Goal: Contribute content

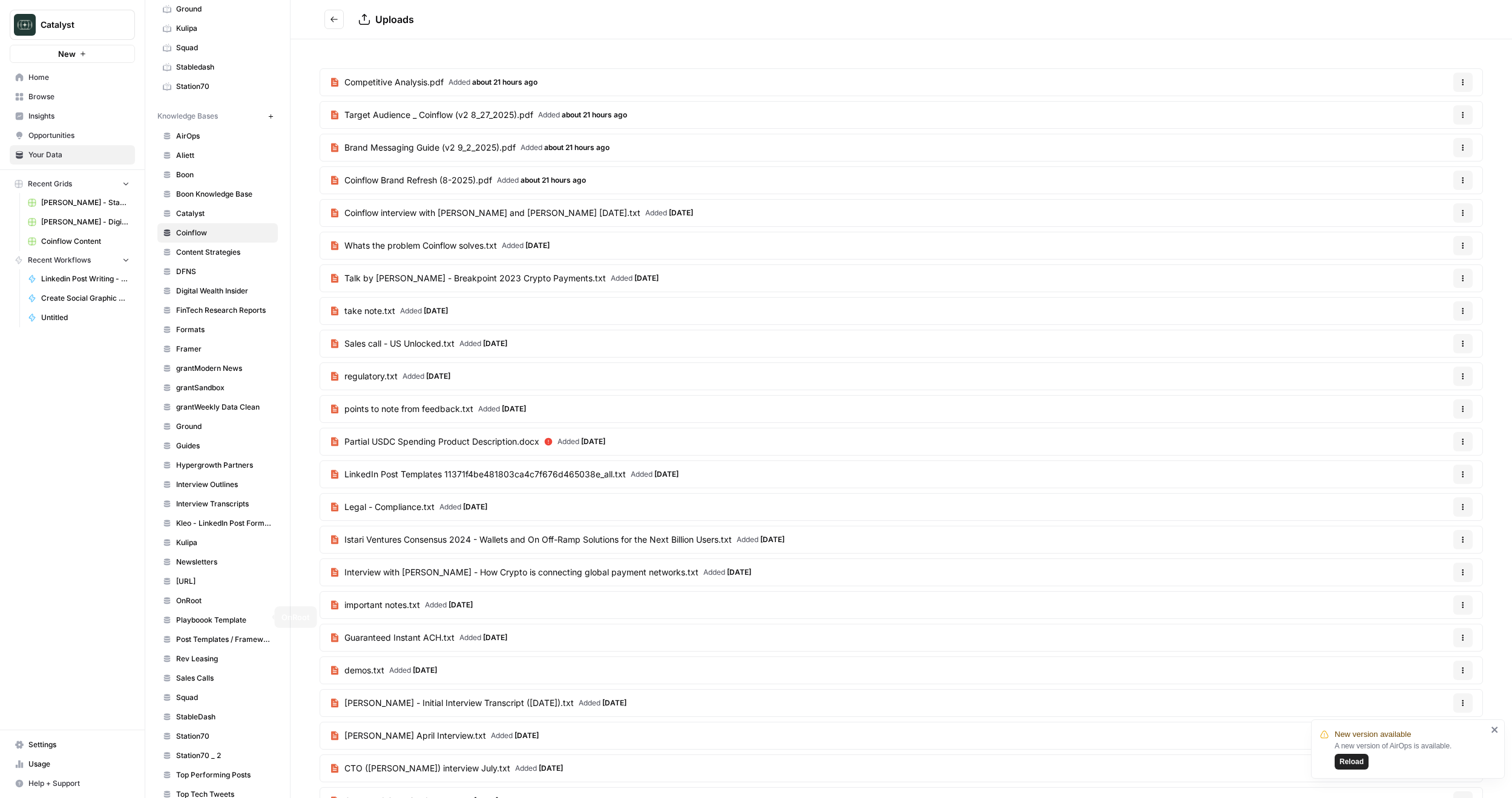
scroll to position [298, 0]
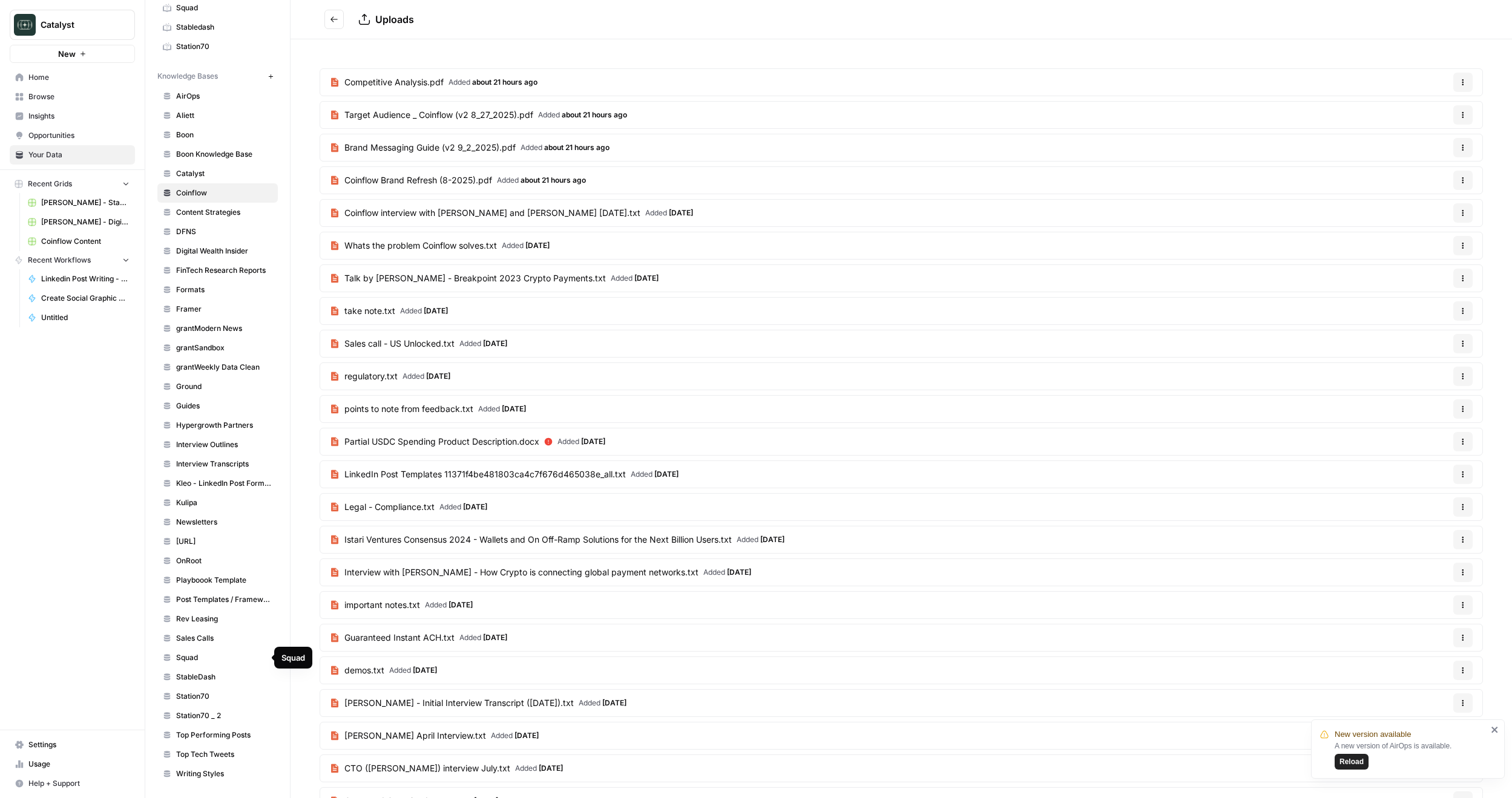
click at [200, 660] on span "Squad" at bounding box center [224, 658] width 96 height 11
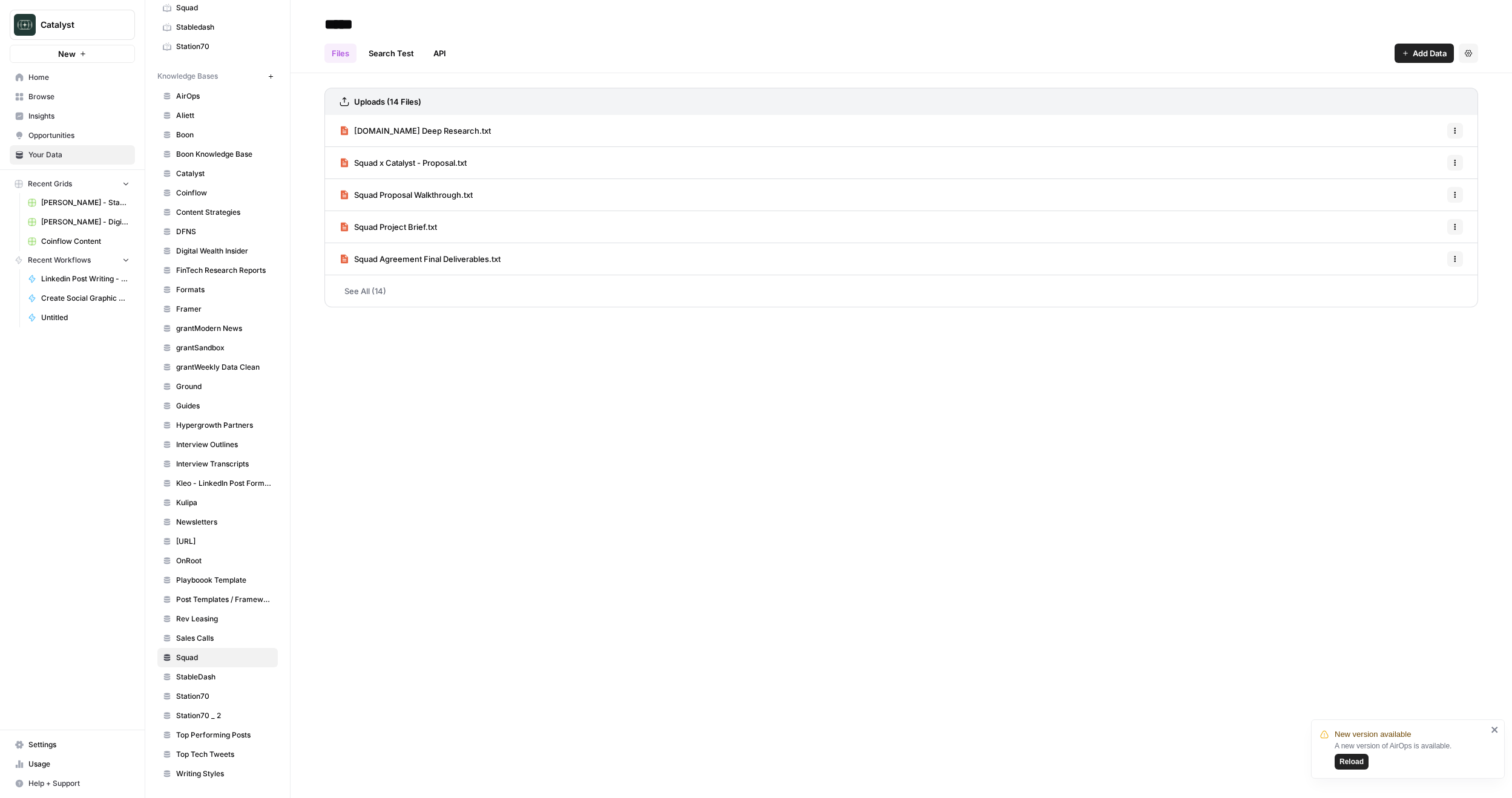
click at [1413, 59] on button "Add Data" at bounding box center [1425, 53] width 59 height 19
click at [1384, 86] on span "Upload Files" at bounding box center [1383, 81] width 110 height 12
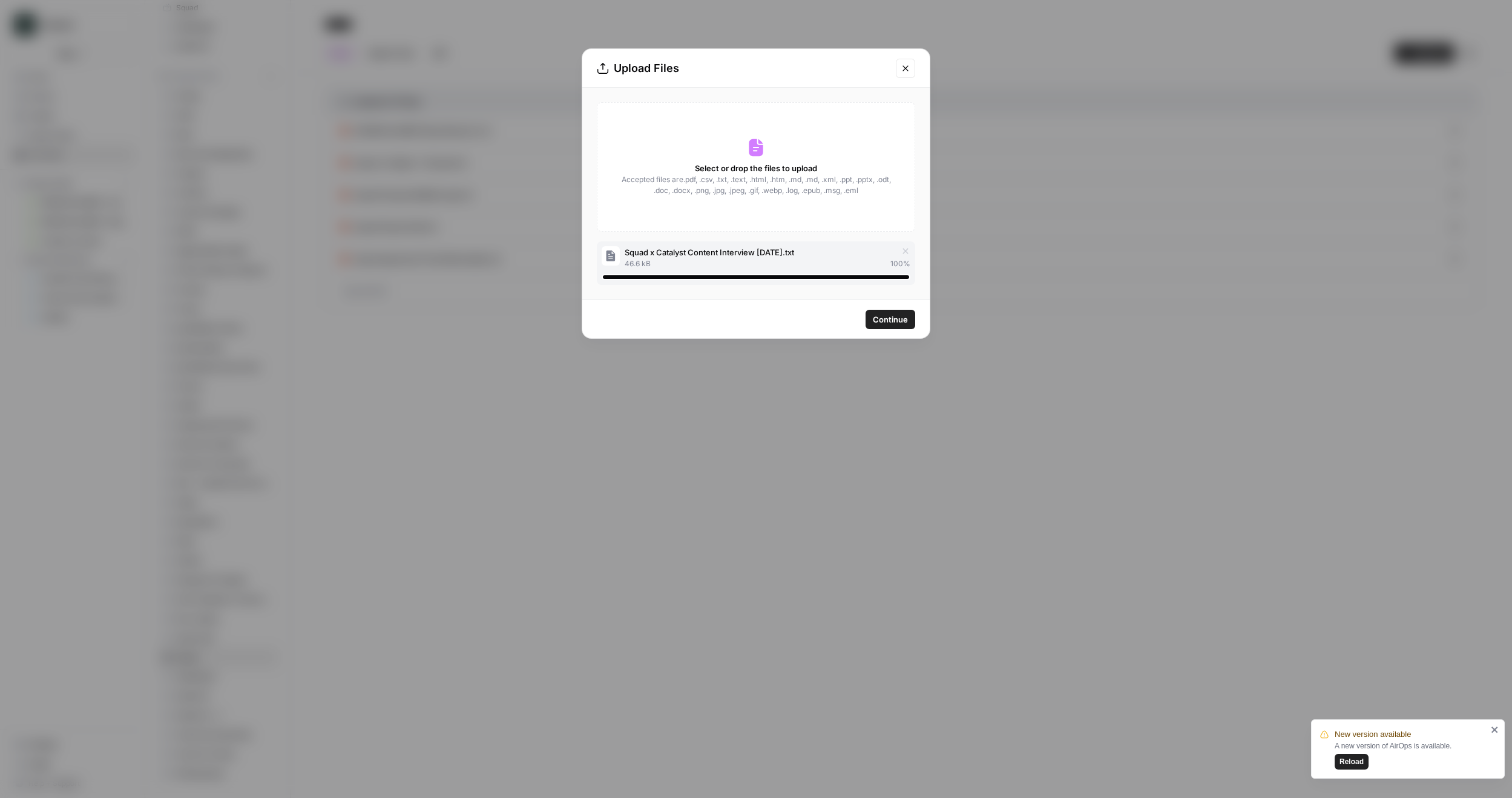
click at [888, 312] on button "Continue" at bounding box center [891, 320] width 50 height 19
